Goal: Information Seeking & Learning: Learn about a topic

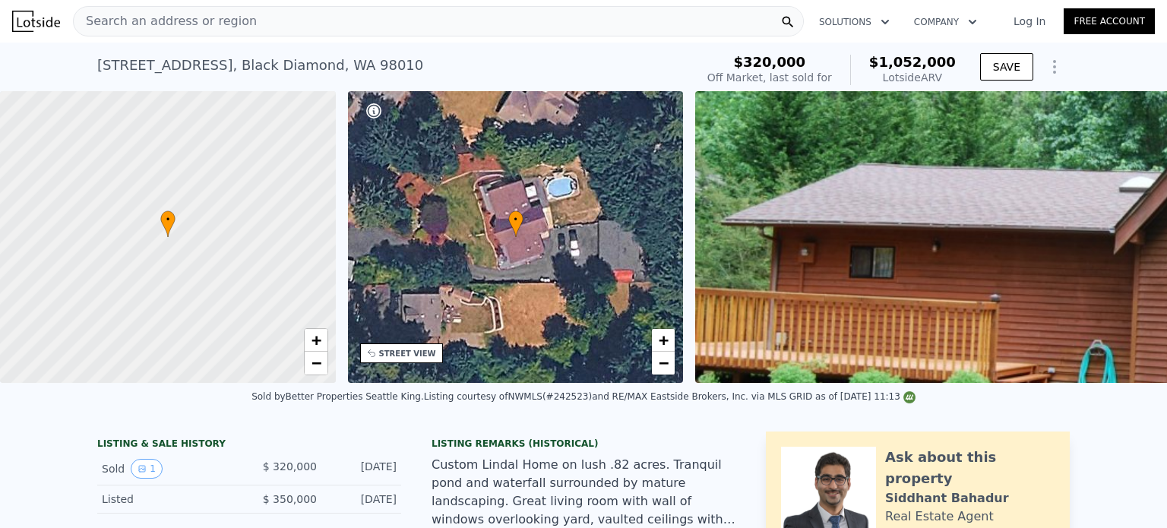
click at [303, 21] on div "Search an address or region" at bounding box center [438, 21] width 731 height 30
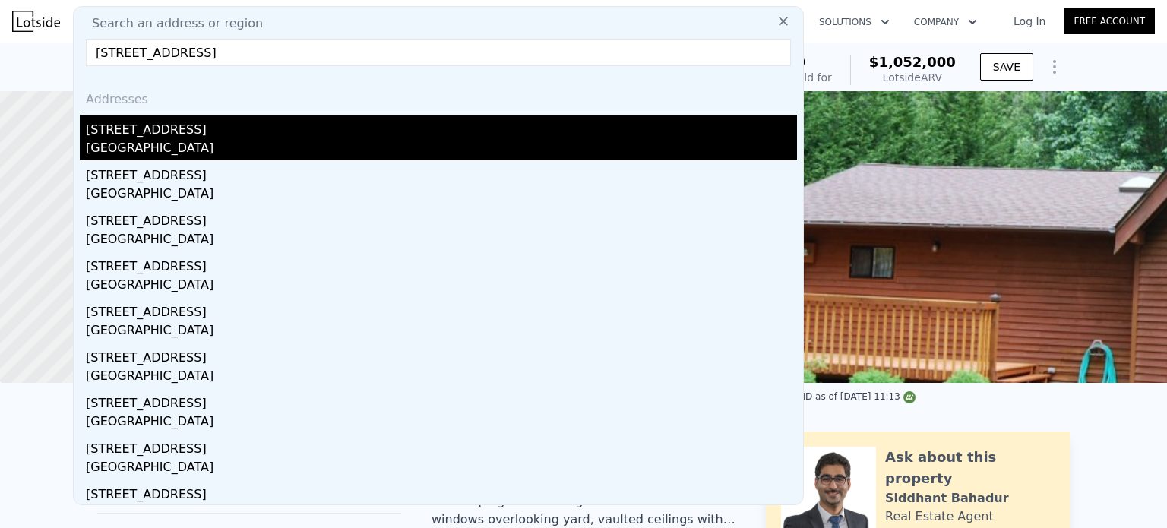
type input "[STREET_ADDRESS]"
click at [252, 137] on div "[STREET_ADDRESS]" at bounding box center [441, 127] width 711 height 24
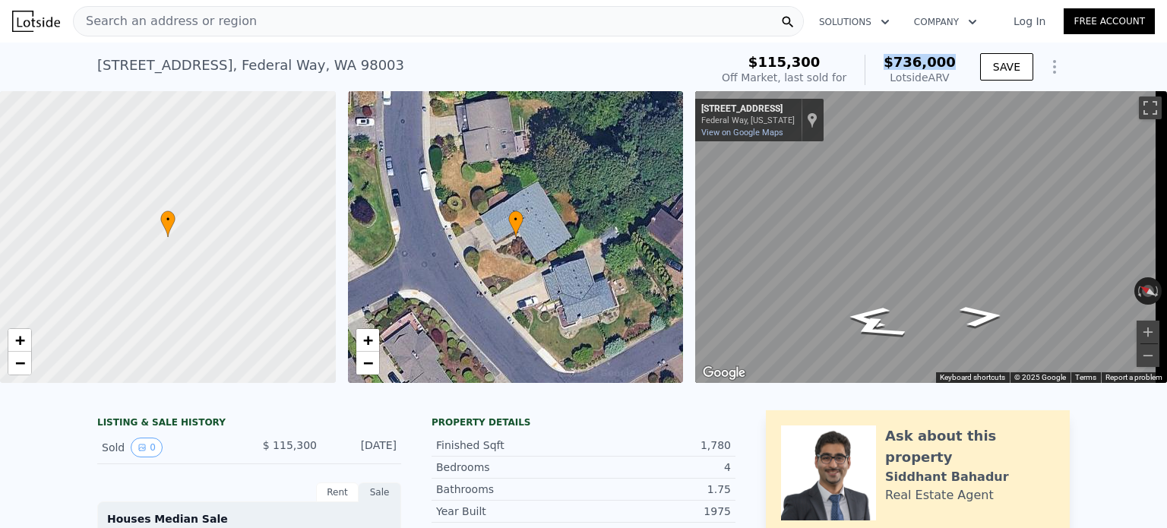
drag, startPoint x: 897, startPoint y: 62, endPoint x: 962, endPoint y: 63, distance: 64.6
click at [962, 63] on div "$115,300 Off Market, last sold for $736,000 Lotside ARV SAVE" at bounding box center [892, 70] width 354 height 43
copy span "$736,000"
click at [352, 22] on div "Search an address or region" at bounding box center [438, 21] width 731 height 30
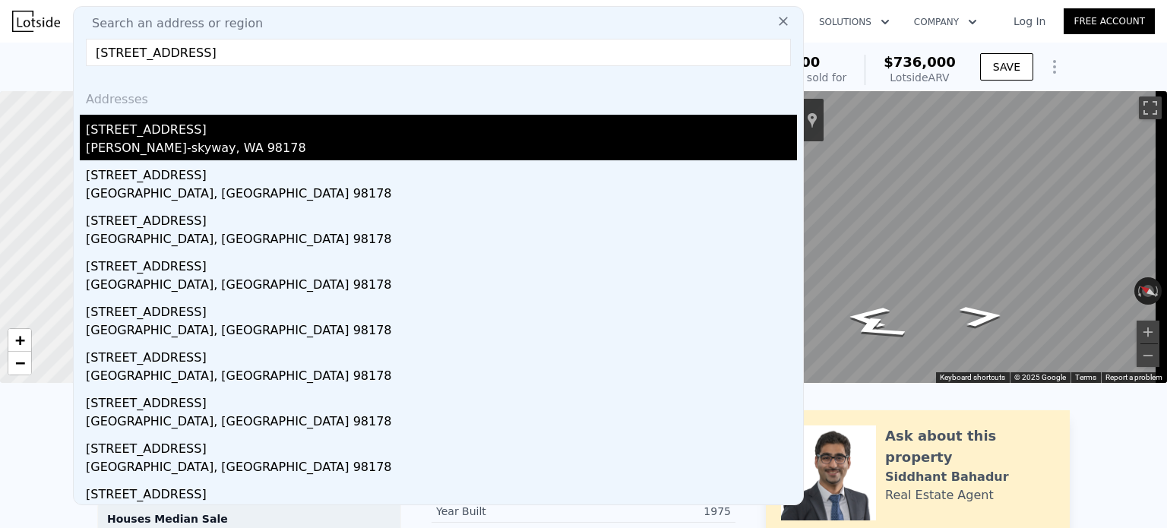
type input "[STREET_ADDRESS]"
click at [224, 151] on div "[PERSON_NAME]-skyway, WA 98178" at bounding box center [441, 149] width 711 height 21
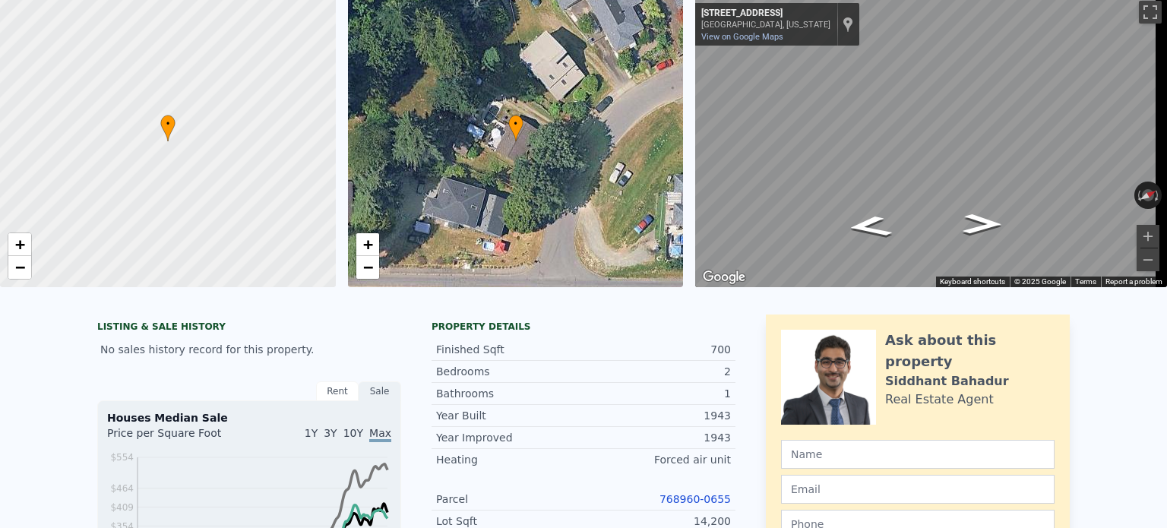
scroll to position [5, 0]
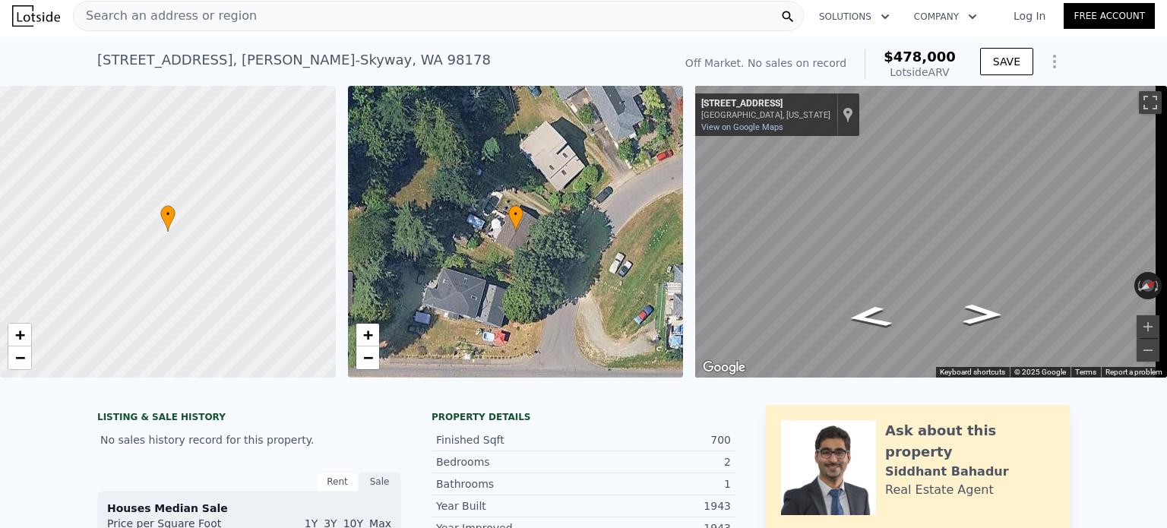
click at [61, 46] on div "[STREET_ADDRESS] No sales on record (~ARV $478k ) Off Market. No sales on recor…" at bounding box center [583, 61] width 1167 height 49
click at [76, 49] on div "[STREET_ADDRESS] No sales on record (~ARV $478k ) Off Market. No sales on recor…" at bounding box center [583, 61] width 1167 height 49
drag, startPoint x: 895, startPoint y: 56, endPoint x: 956, endPoint y: 55, distance: 61.5
click at [956, 55] on div "Off Market. No sales on record $478,000 Lotside ARV" at bounding box center [820, 64] width 283 height 43
copy span "$478,000"
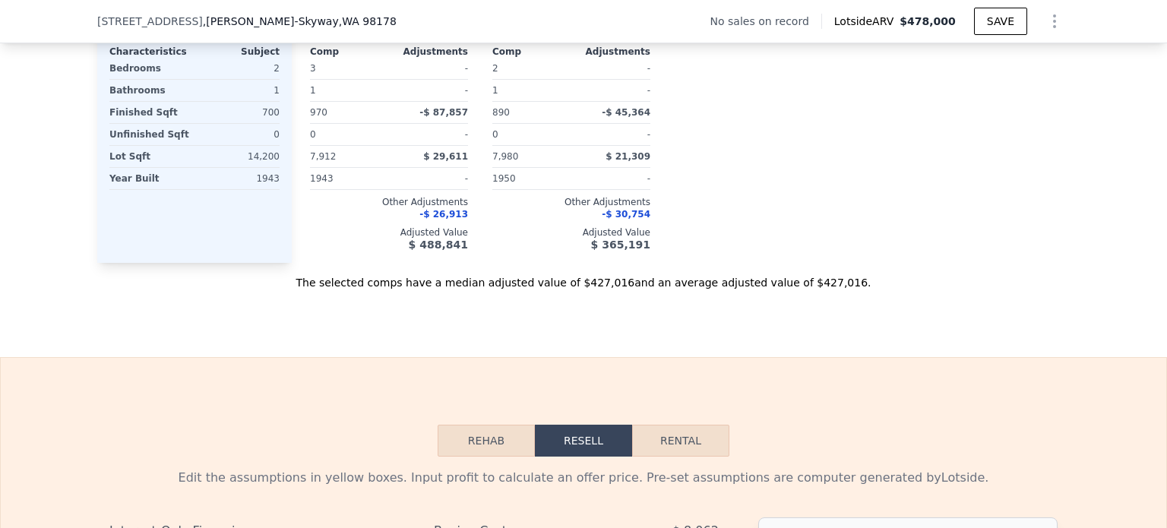
scroll to position [1924, 0]
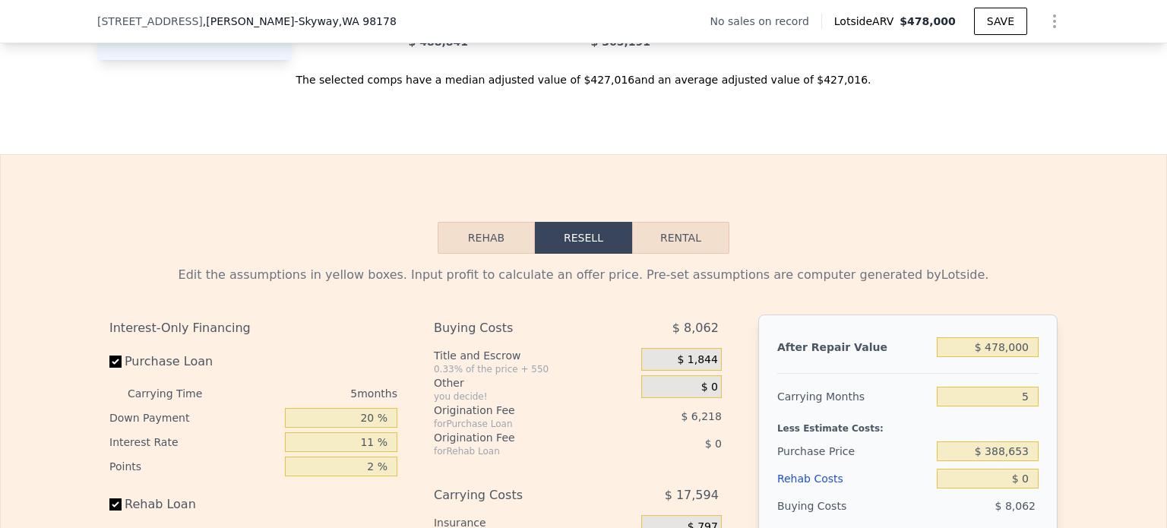
click at [483, 238] on button "Rehab" at bounding box center [485, 238] width 97 height 32
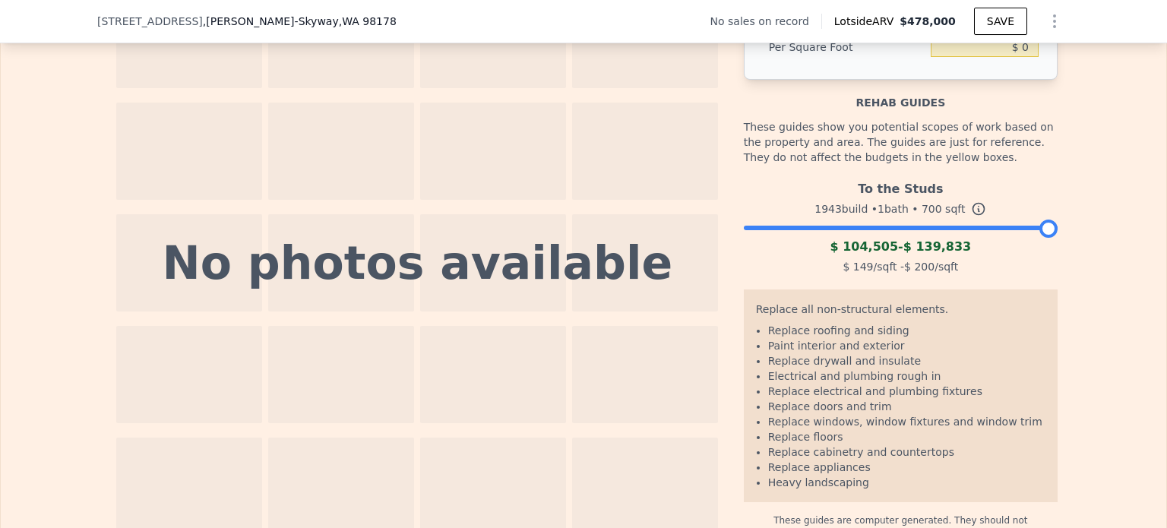
scroll to position [2329, 0]
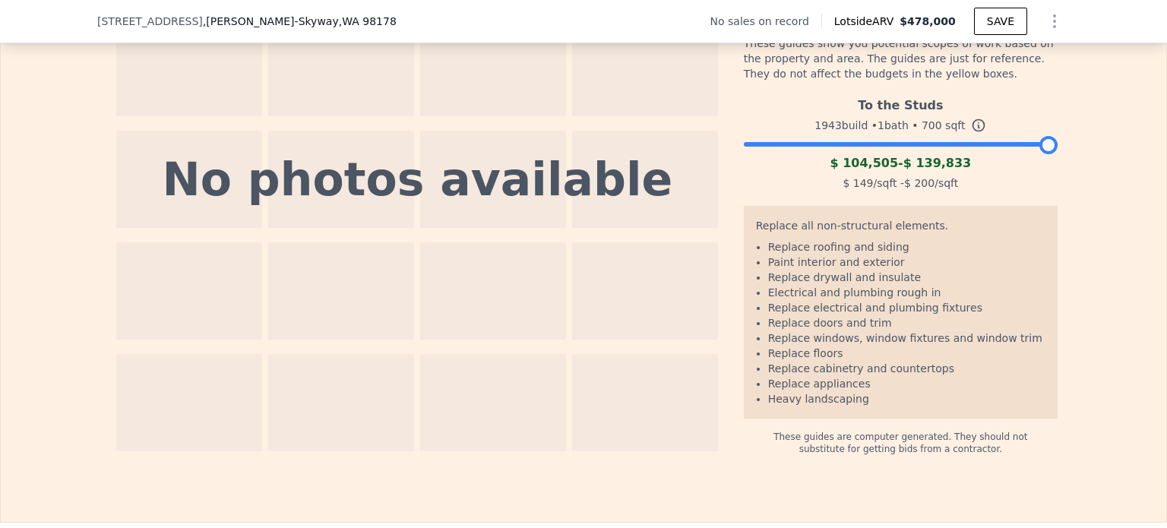
click at [884, 150] on div "To the Studs 1943 build • 1 bath • 700 sqft $ 104,505 - $ 139,833 $ 149 /sqft -…" at bounding box center [901, 141] width 314 height 103
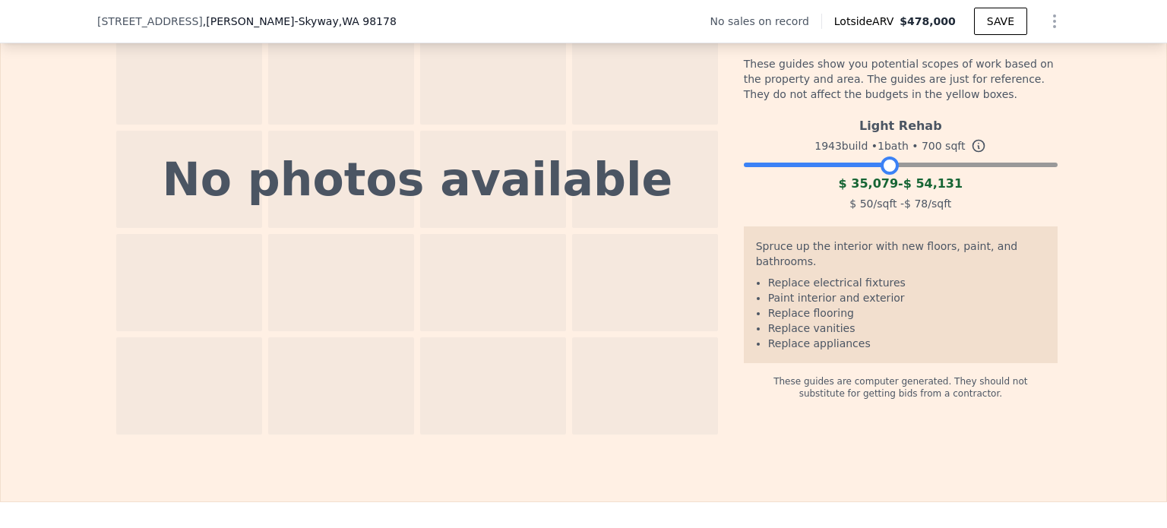
click at [946, 166] on div at bounding box center [901, 160] width 314 height 9
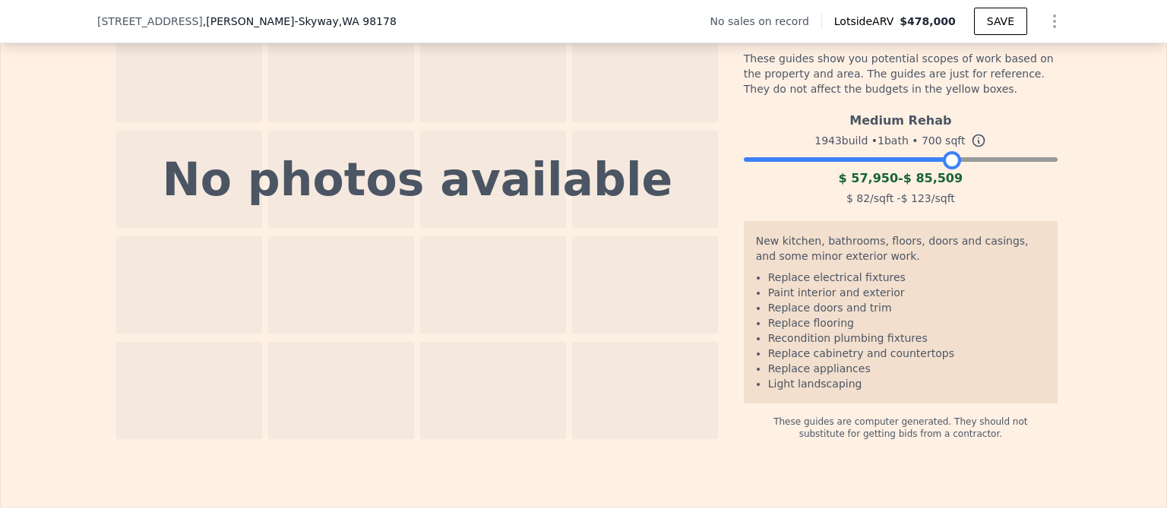
click at [878, 163] on div "Medium Rehab 1943 build • 1 bath • 700 sqft $ 57,950 - $ 85,509 $ 82 /sqft - $ …" at bounding box center [901, 157] width 314 height 103
